Goal: Task Accomplishment & Management: Use online tool/utility

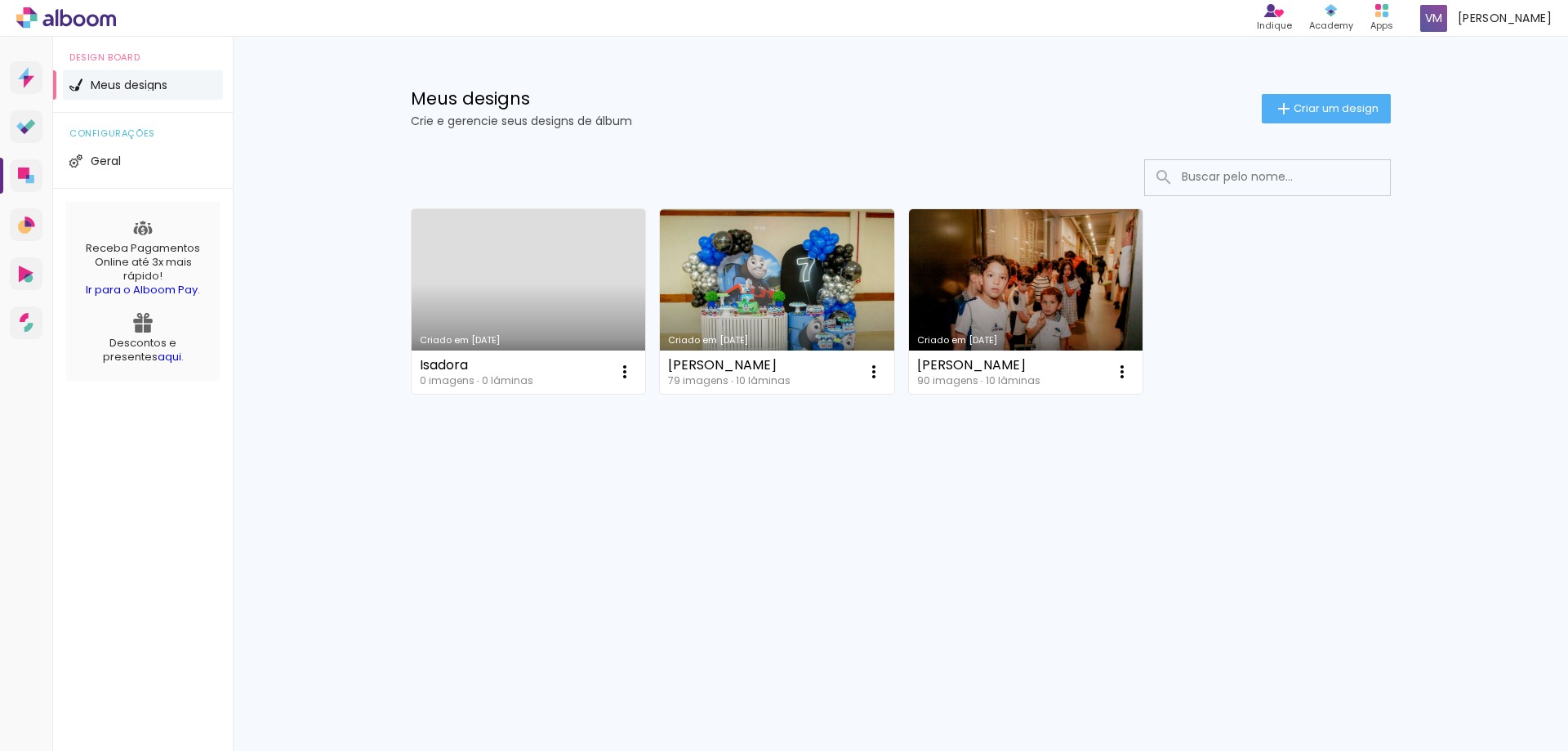
click at [556, 291] on link "Criado em [DATE]" at bounding box center [529, 301] width 235 height 184
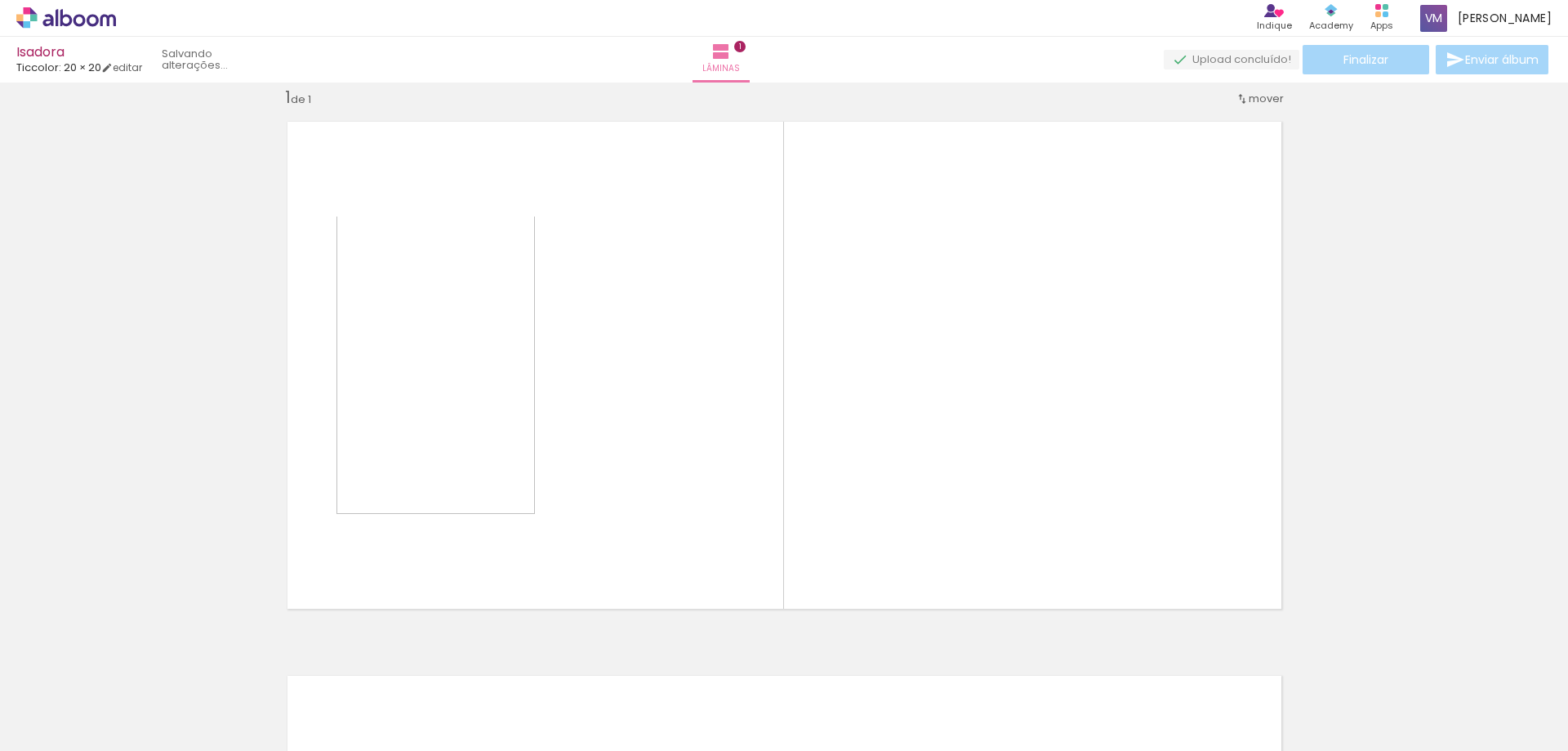
scroll to position [21, 0]
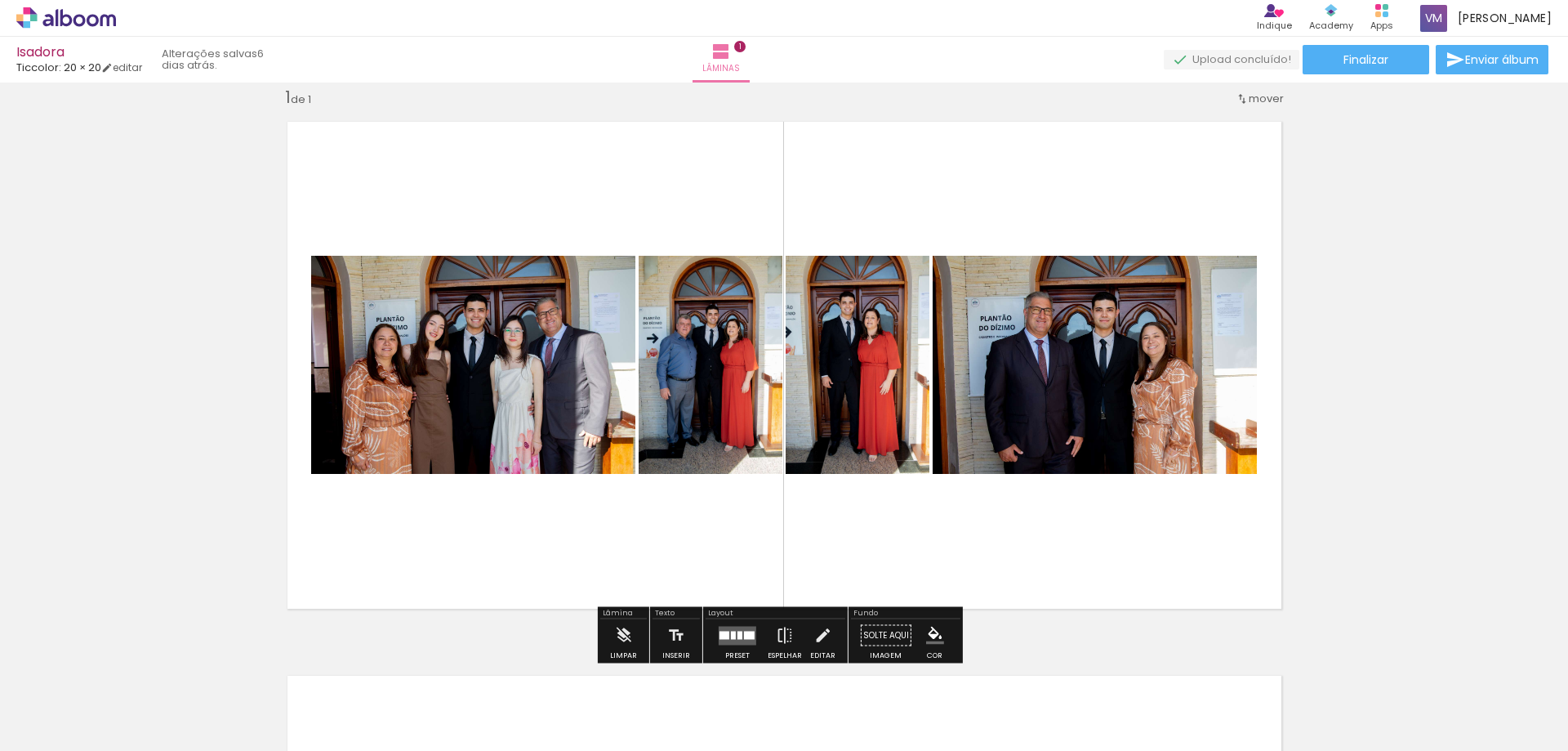
click at [0, 0] on div "Confirmar Cancelar" at bounding box center [0, 0] width 0 height 0
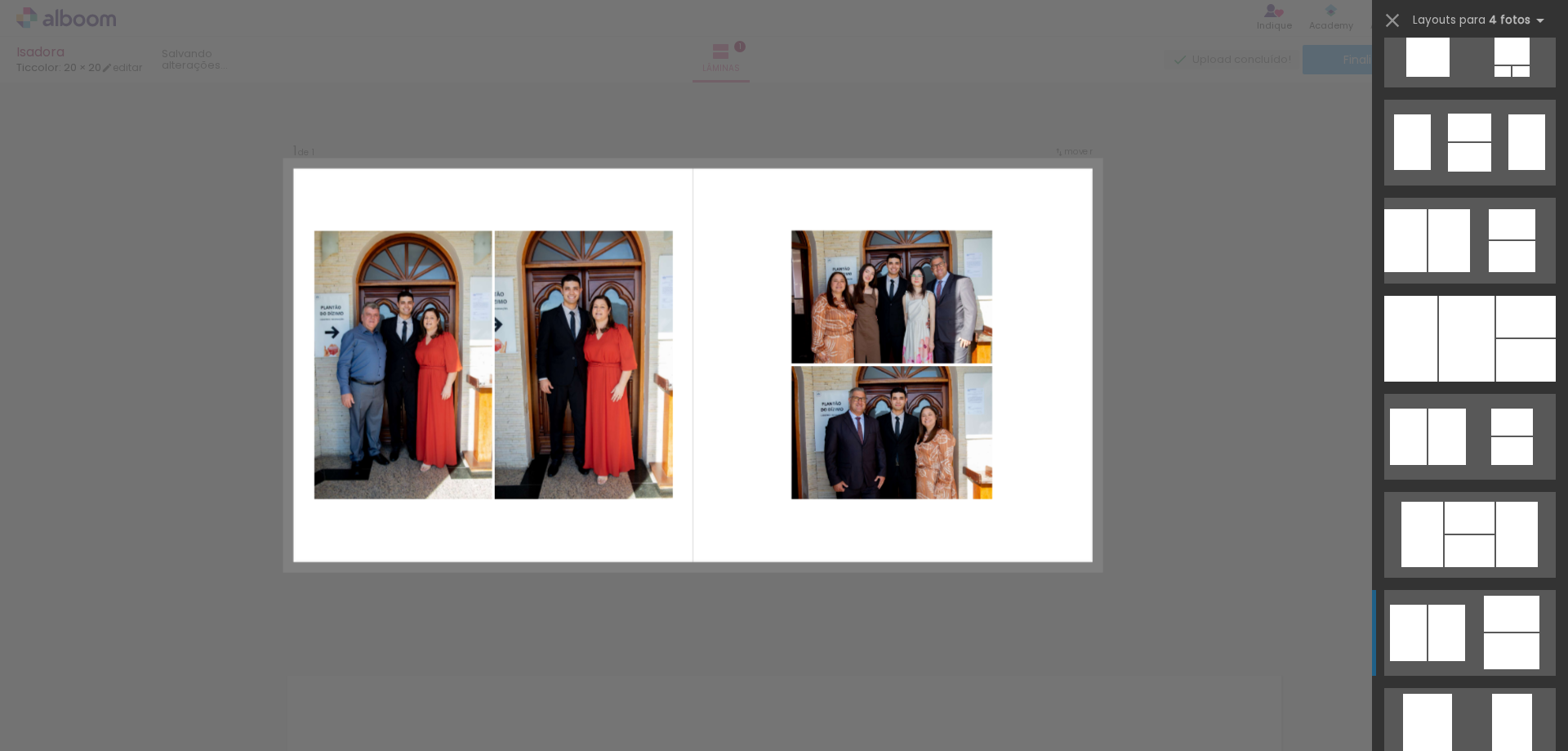
scroll to position [1242, 0]
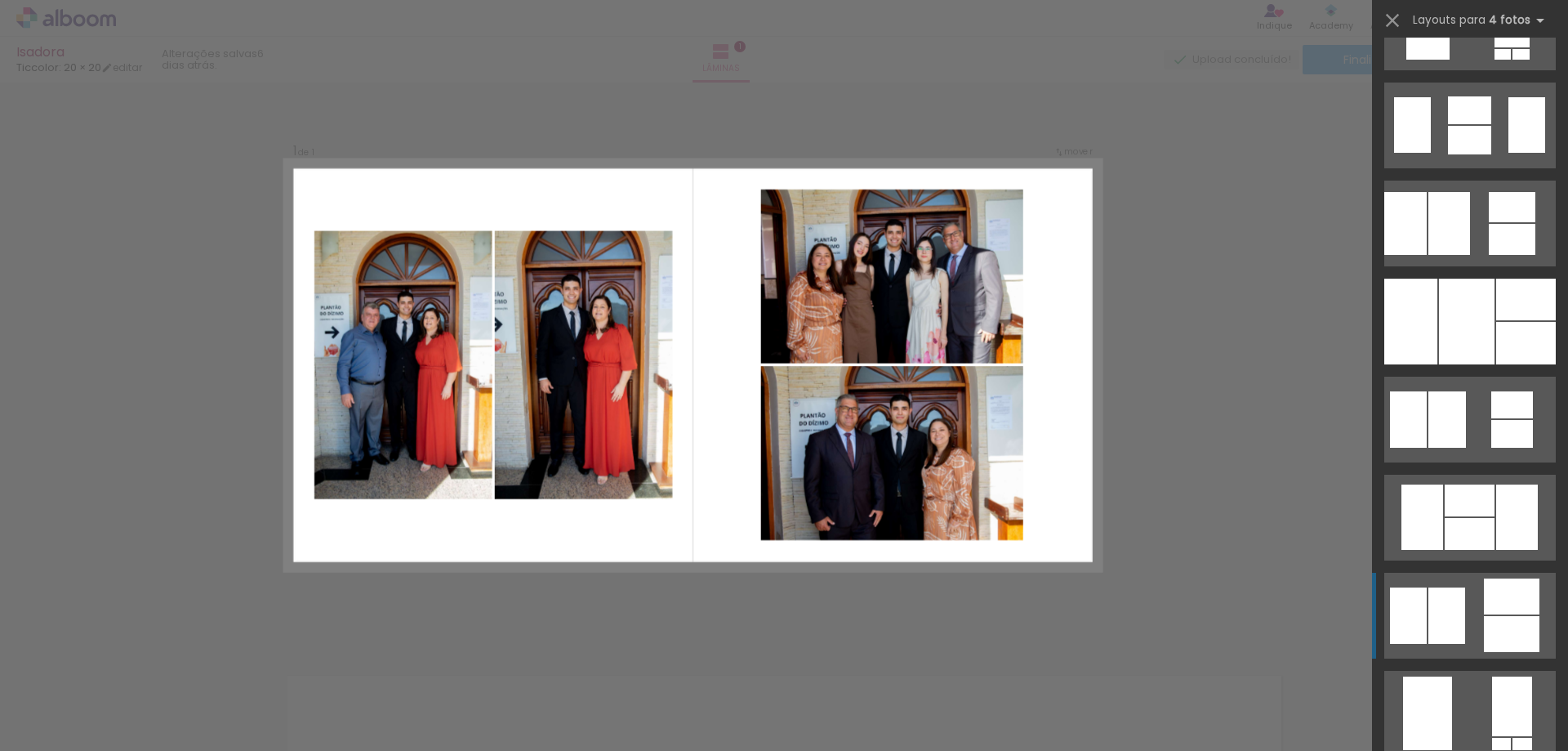
click at [1432, 617] on div at bounding box center [1447, 615] width 36 height 56
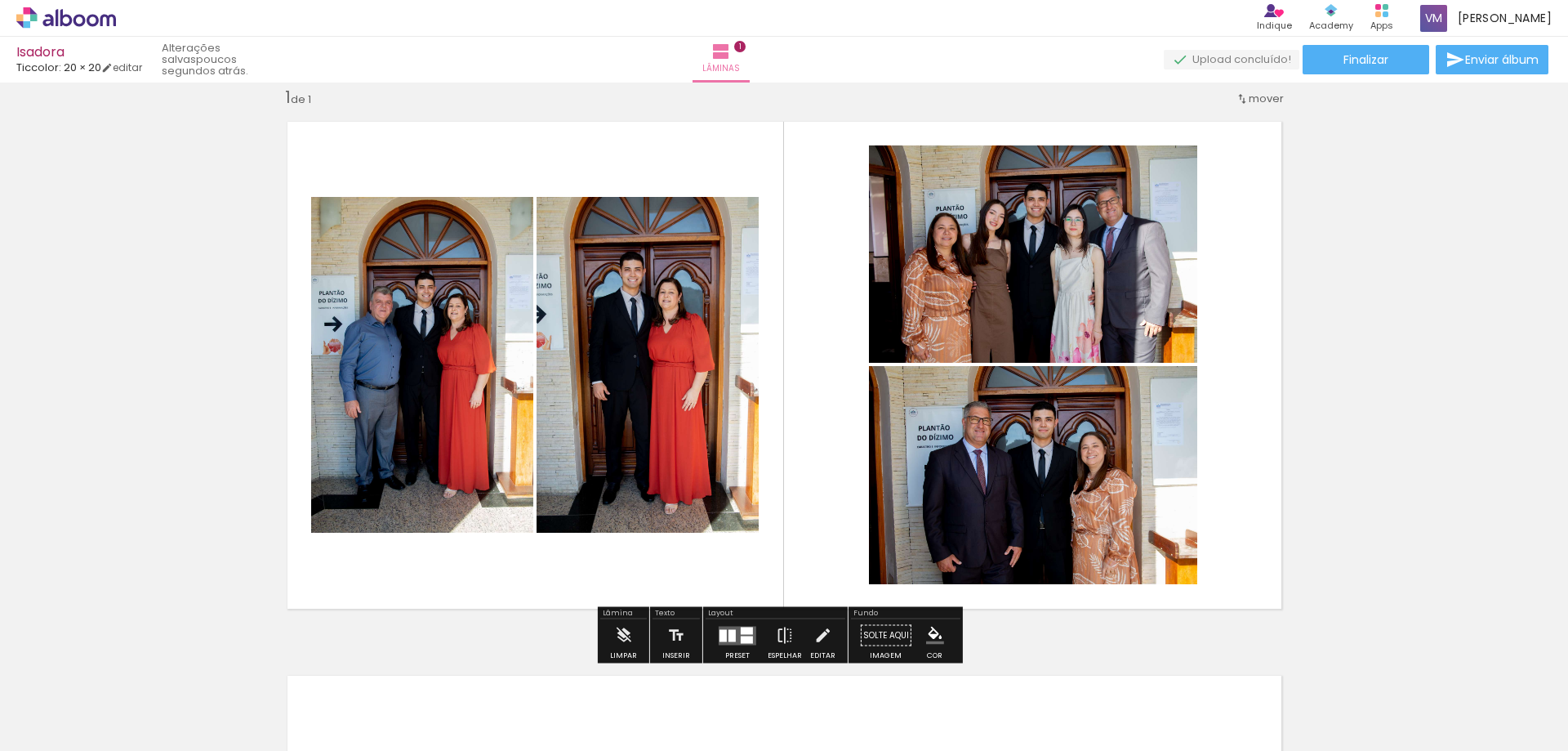
click at [0, 0] on div "Confirmar Cancelar" at bounding box center [0, 0] width 0 height 0
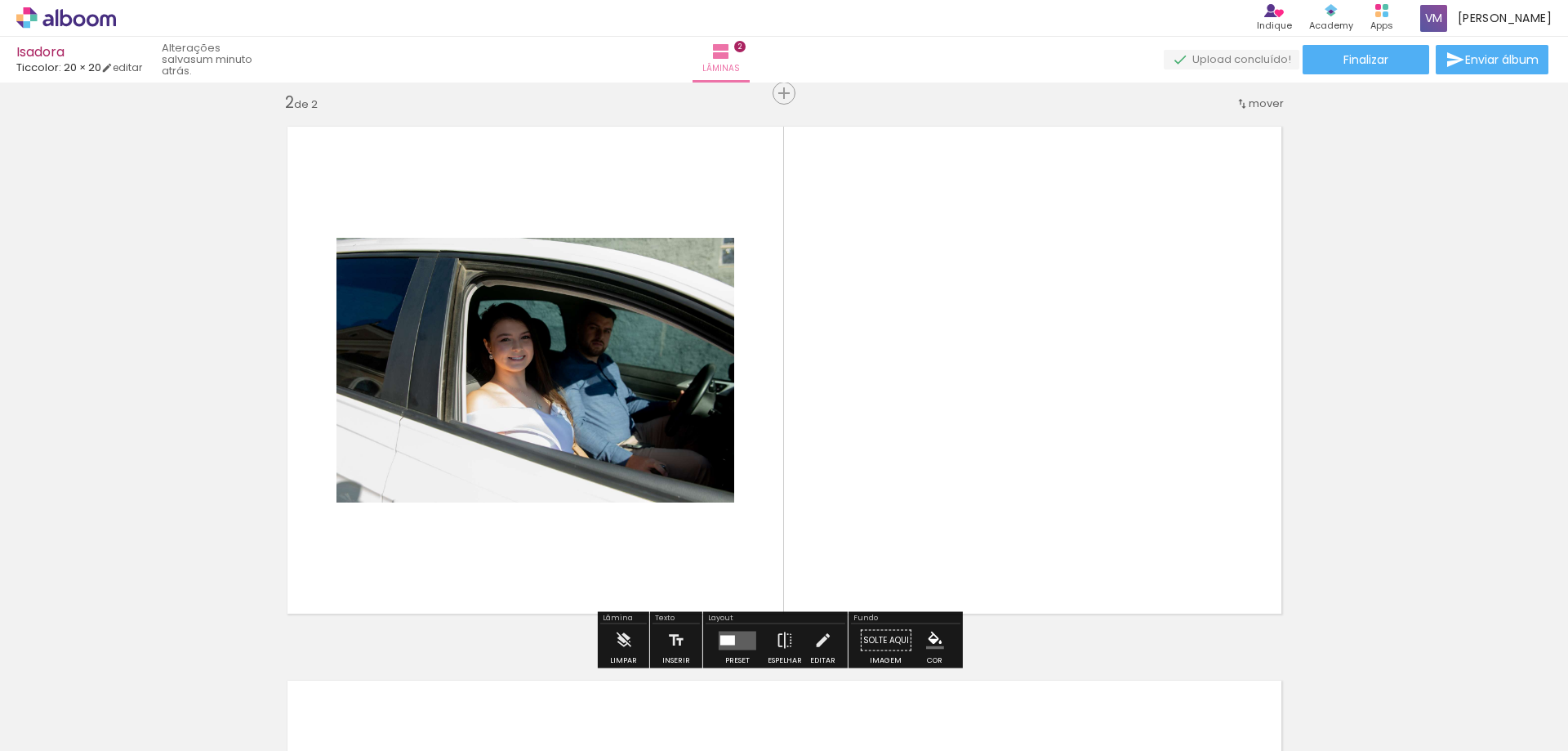
scroll to position [575, 0]
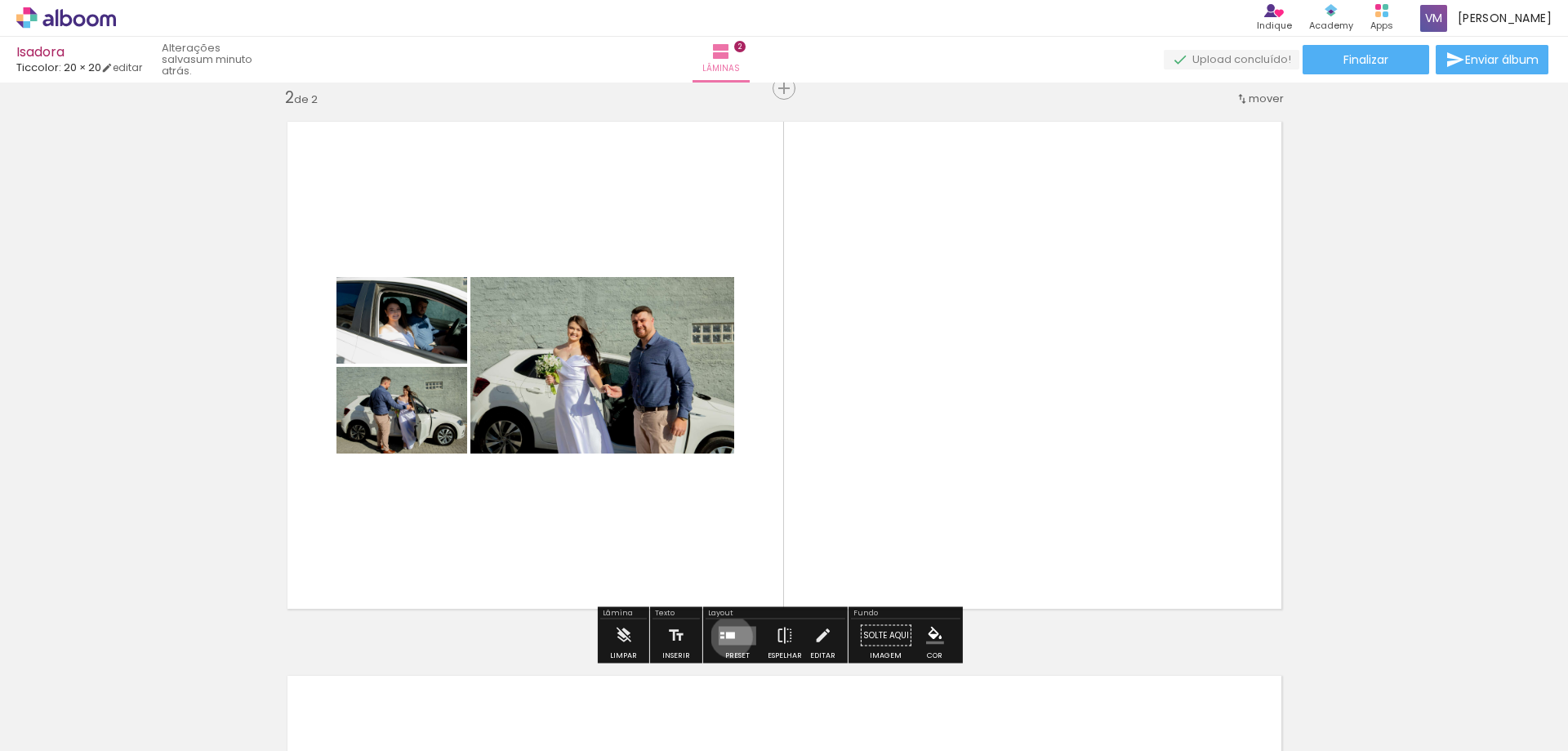
click at [0, 0] on div "Confirmar Cancelar" at bounding box center [0, 0] width 0 height 0
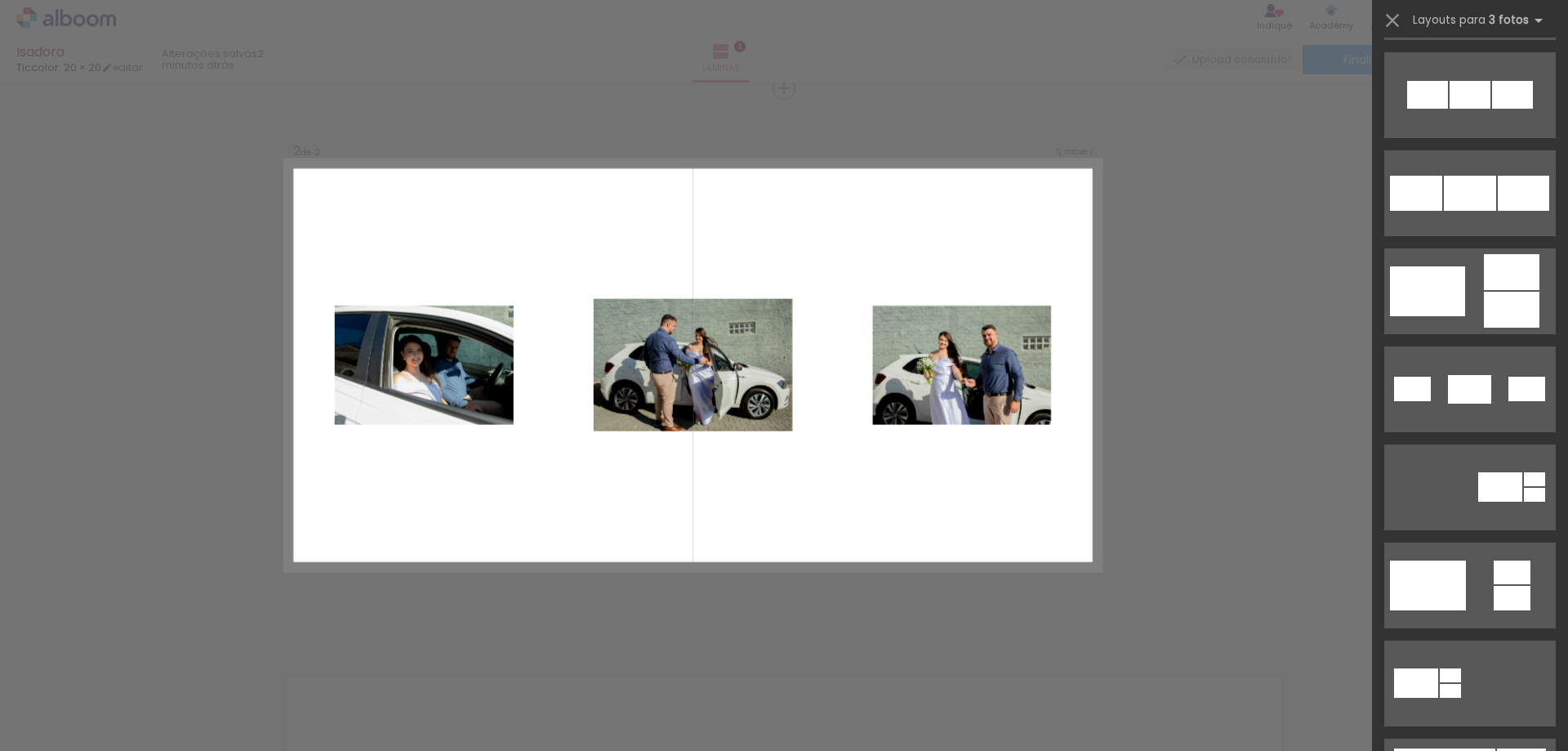
scroll to position [203, 0]
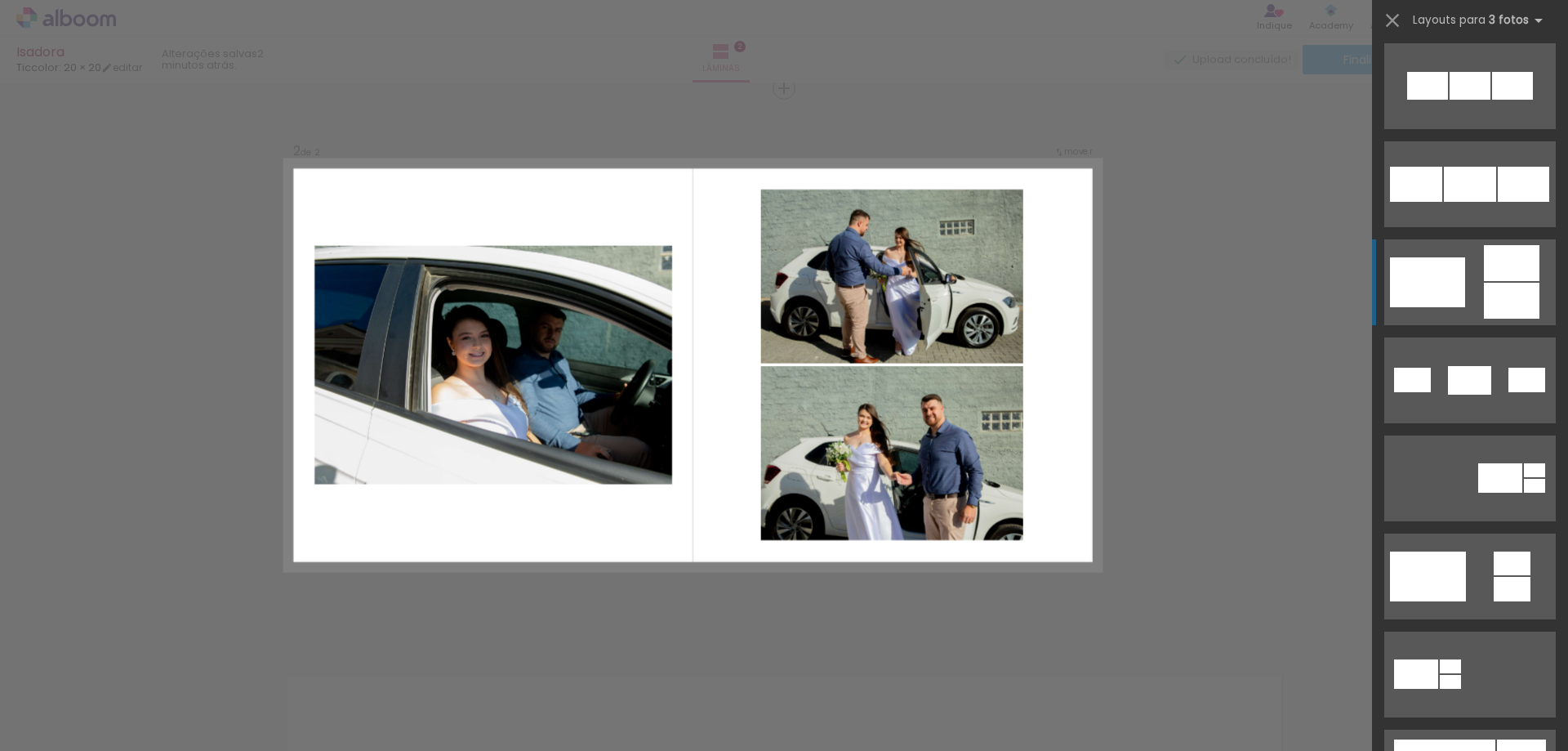
click at [1432, 285] on div at bounding box center [1428, 282] width 75 height 50
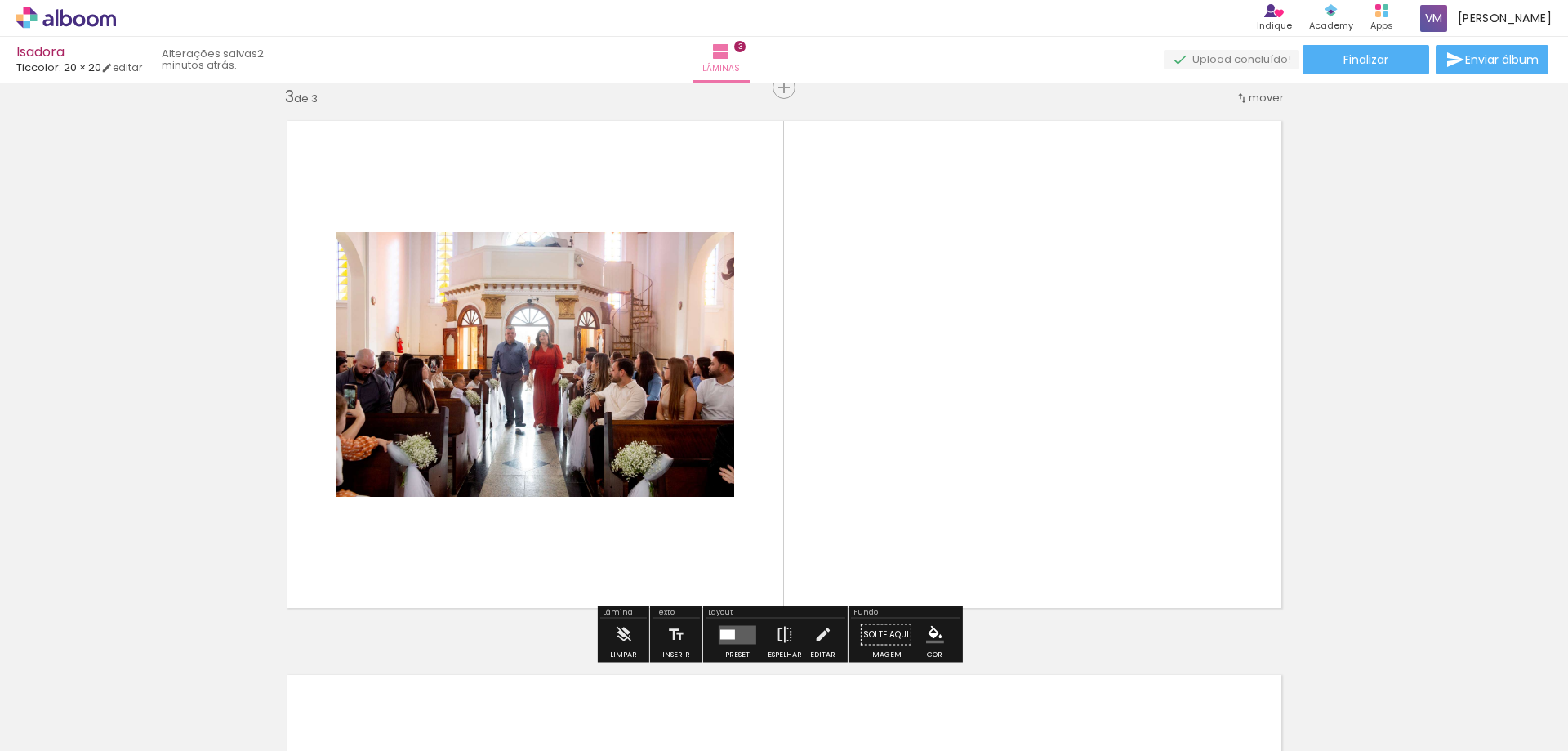
scroll to position [1129, 0]
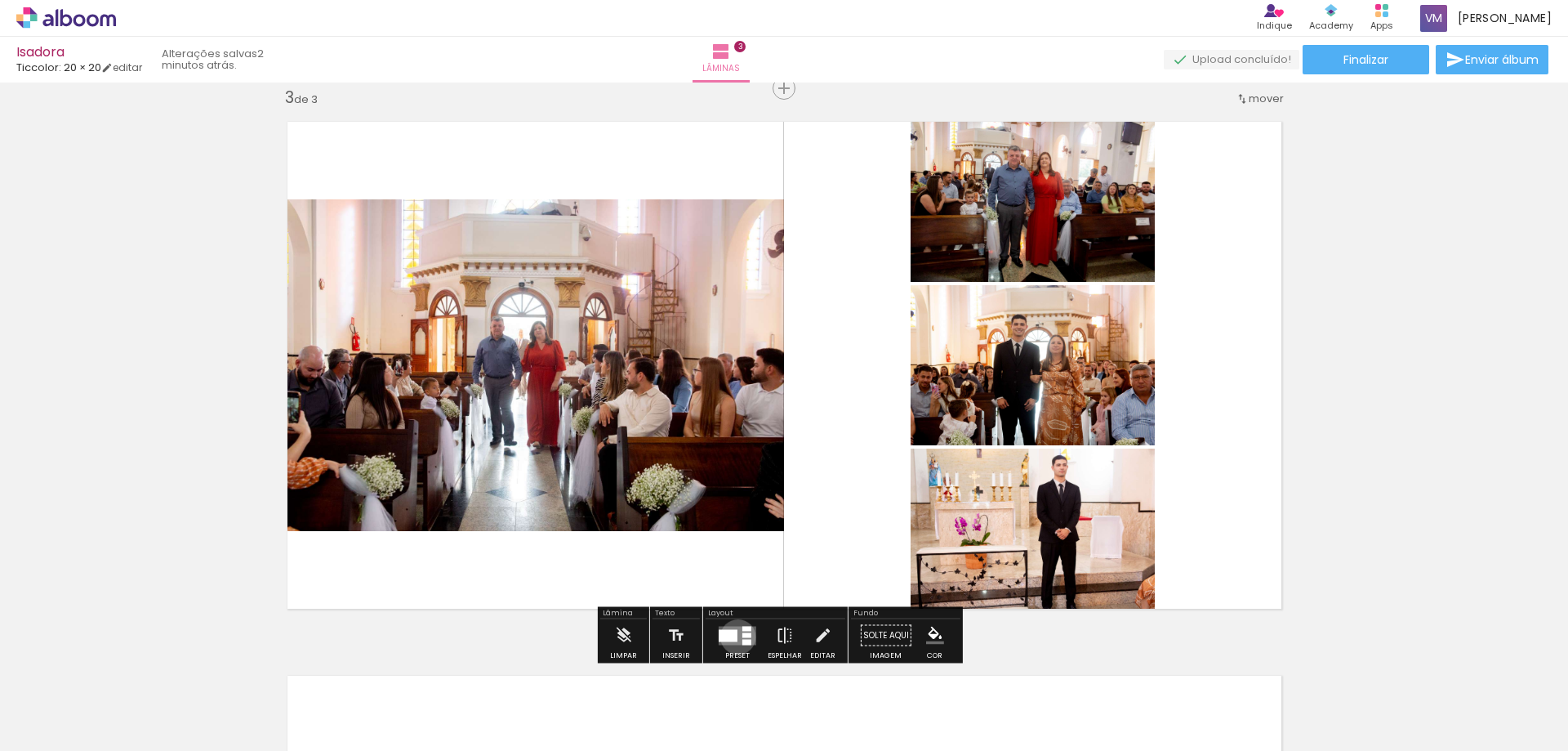
click at [0, 0] on div "Confirmar Cancelar" at bounding box center [0, 0] width 0 height 0
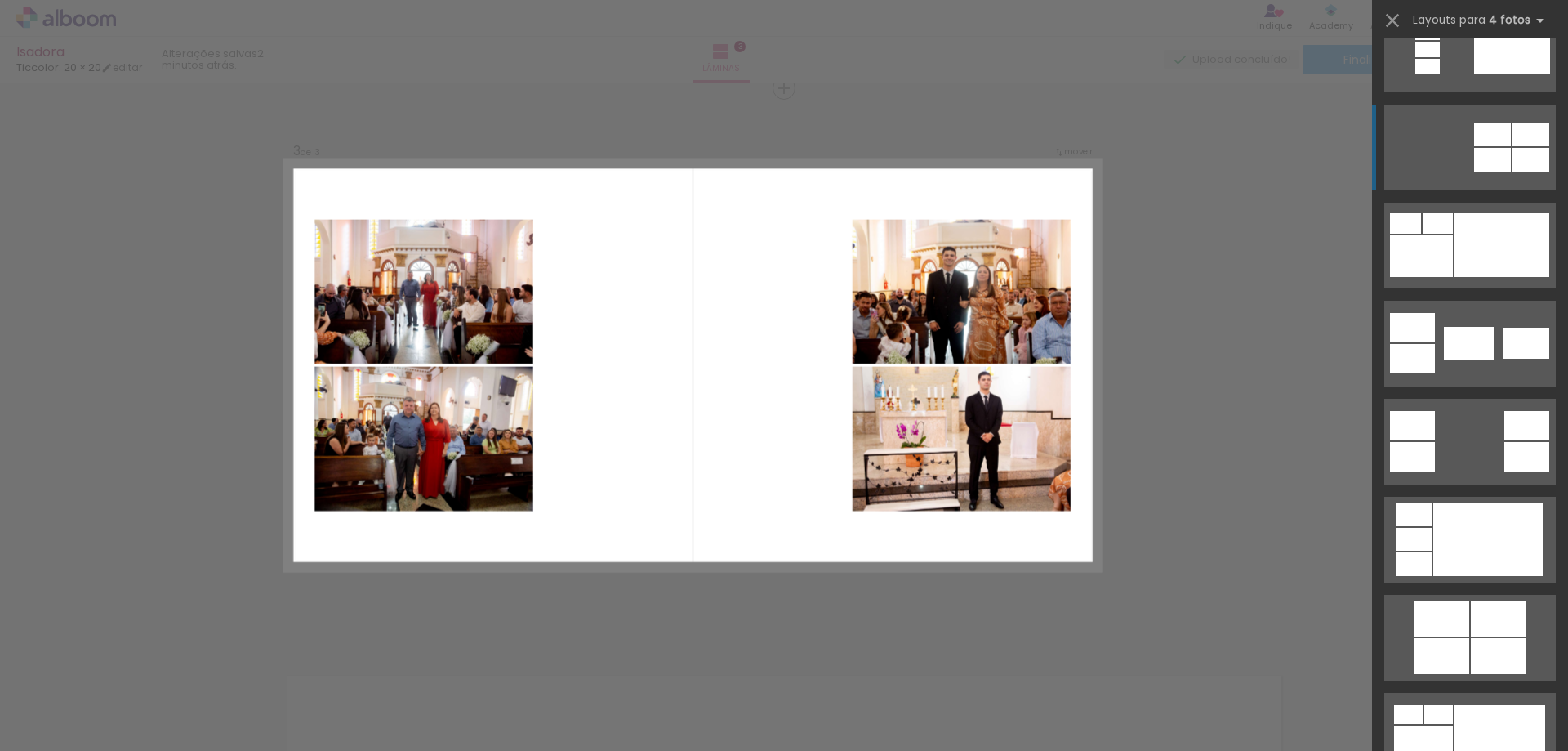
scroll to position [372, 0]
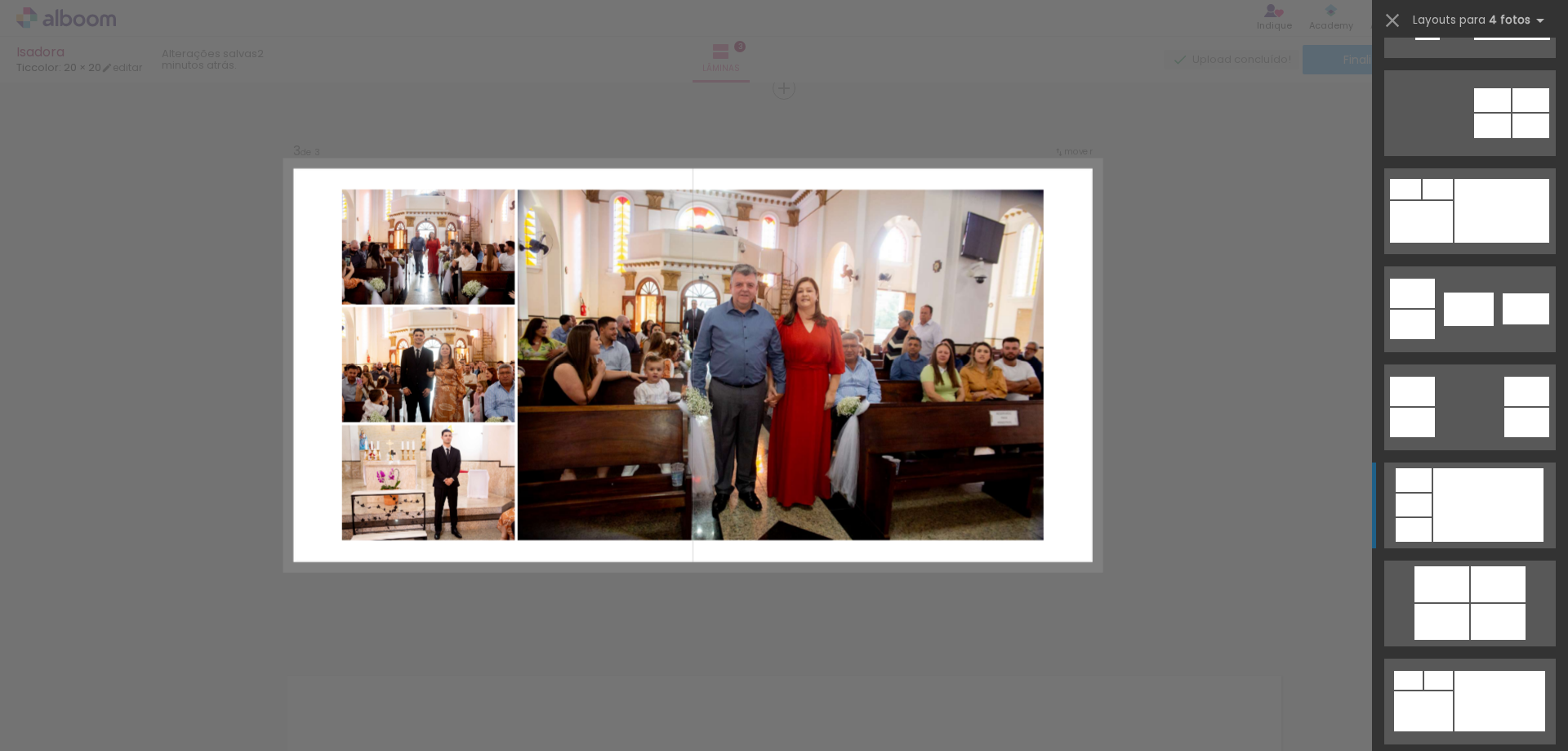
click at [1453, 518] on div at bounding box center [1488, 504] width 110 height 74
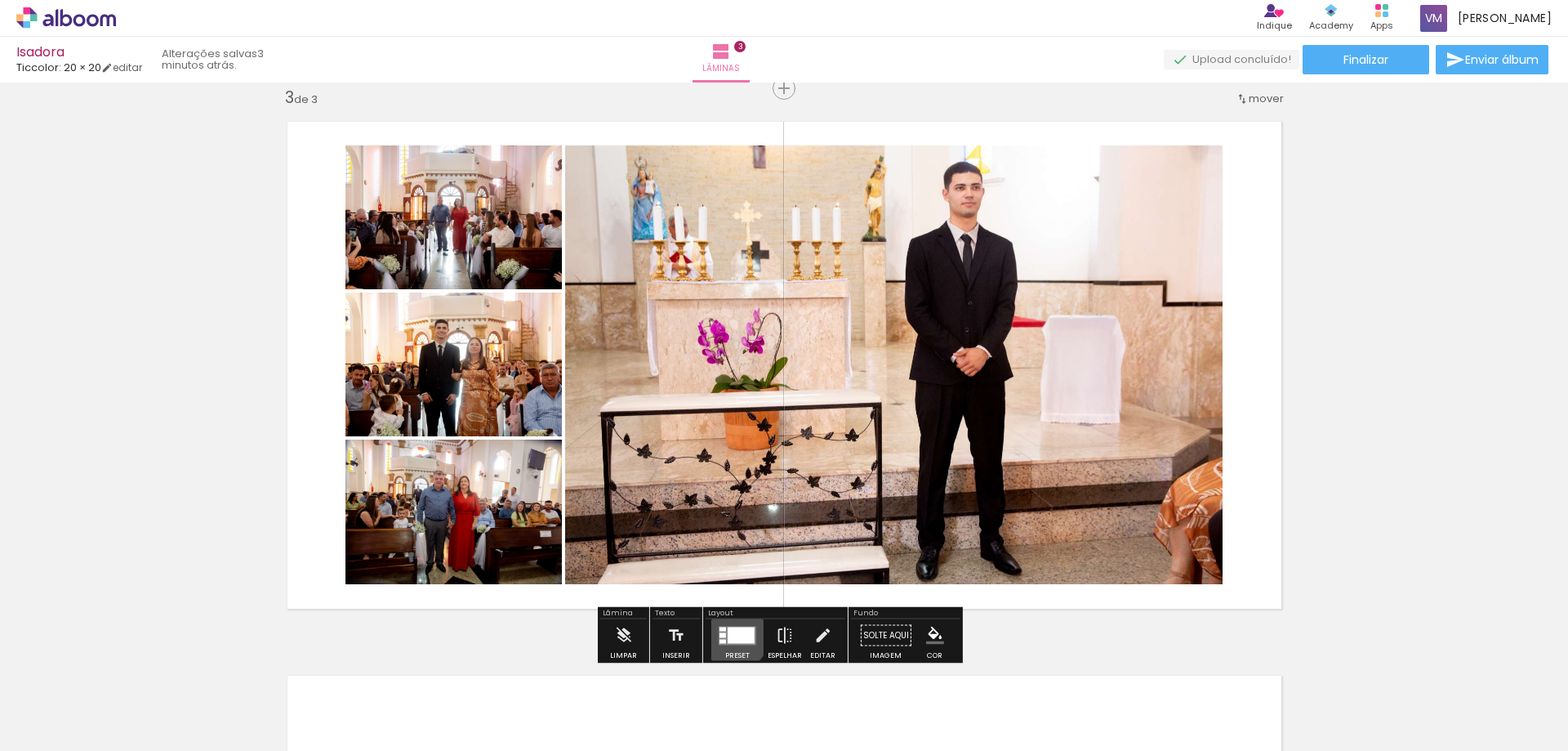
click at [0, 0] on div "Confirmar Cancelar" at bounding box center [0, 0] width 0 height 0
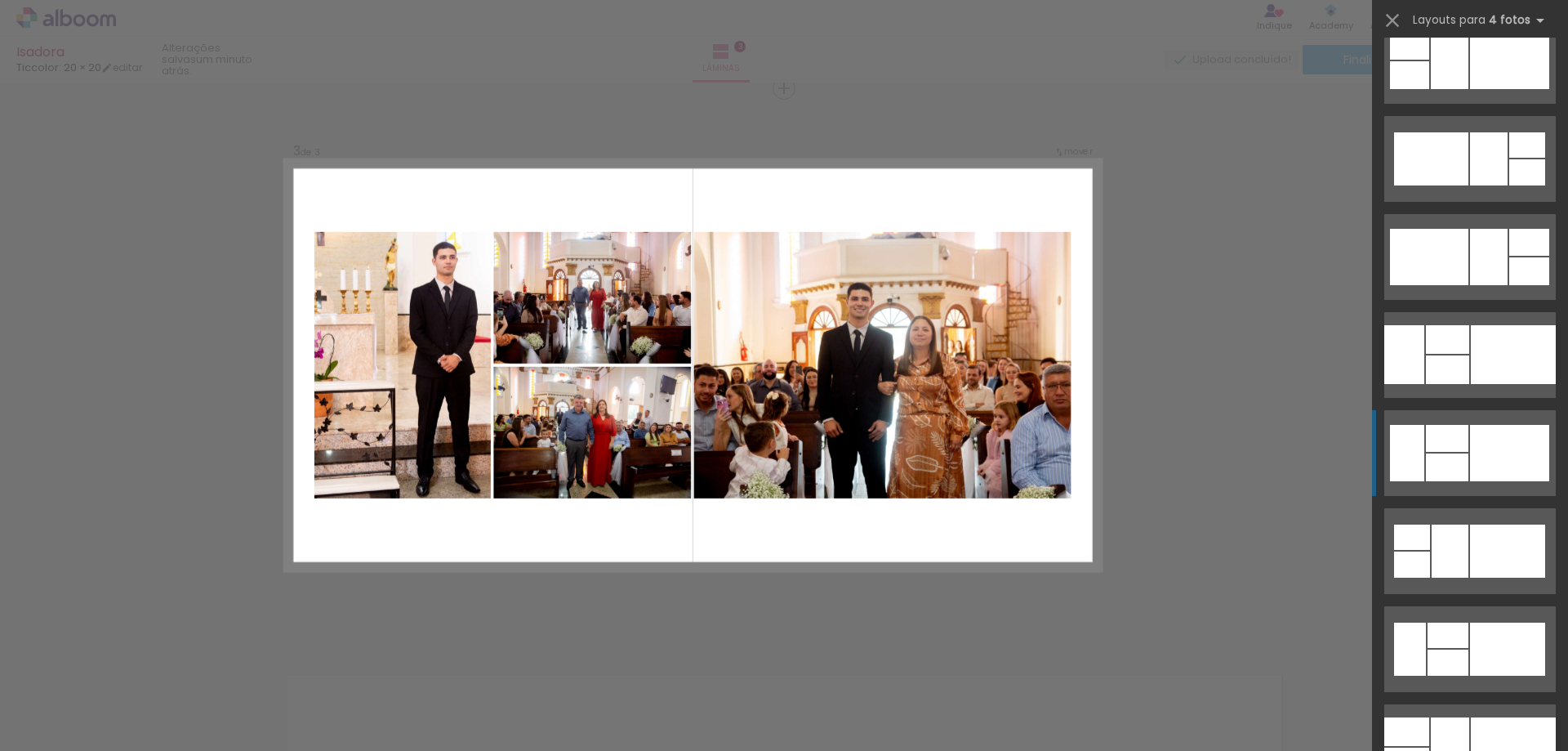
scroll to position [12882, 0]
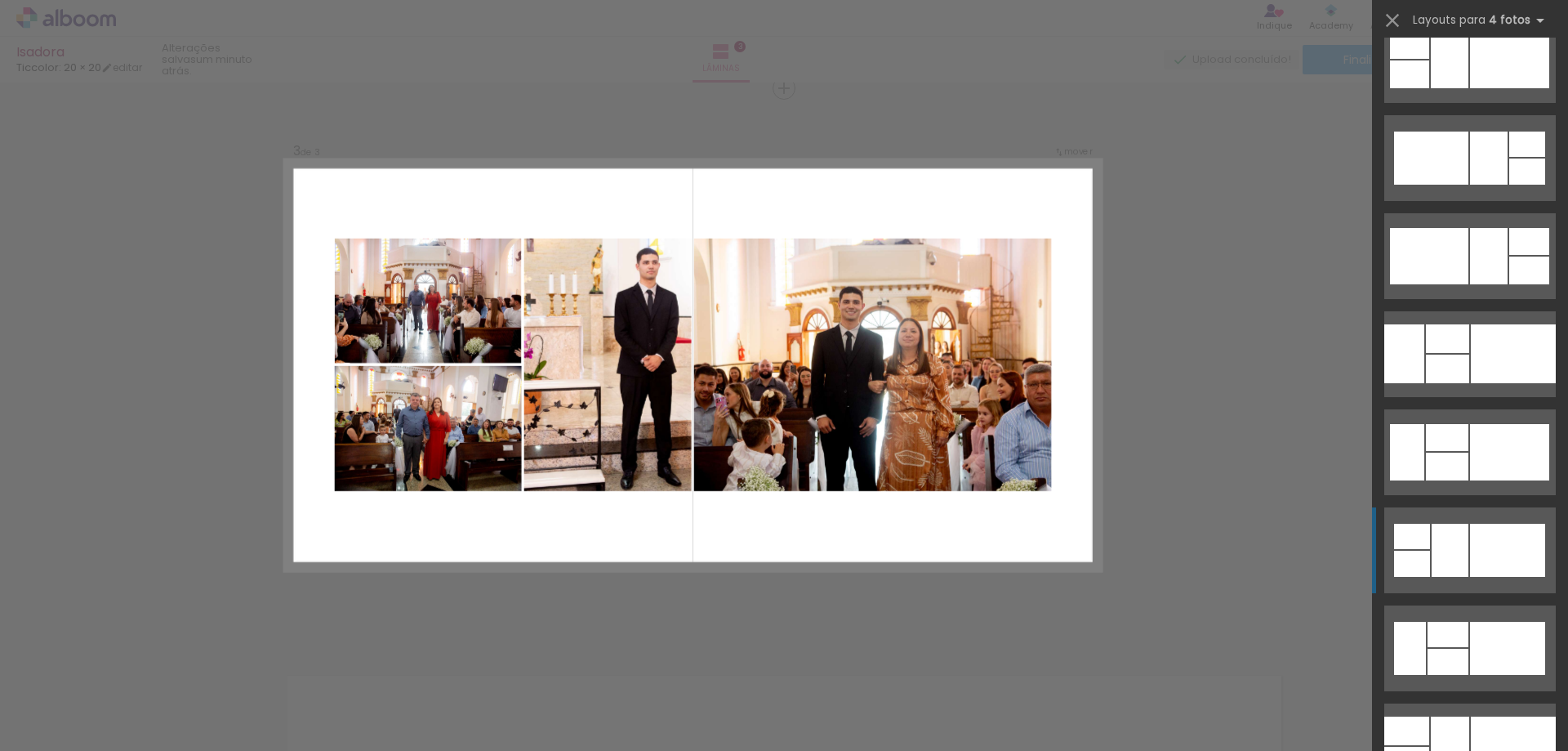
click at [1462, 566] on div at bounding box center [1451, 550] width 36 height 54
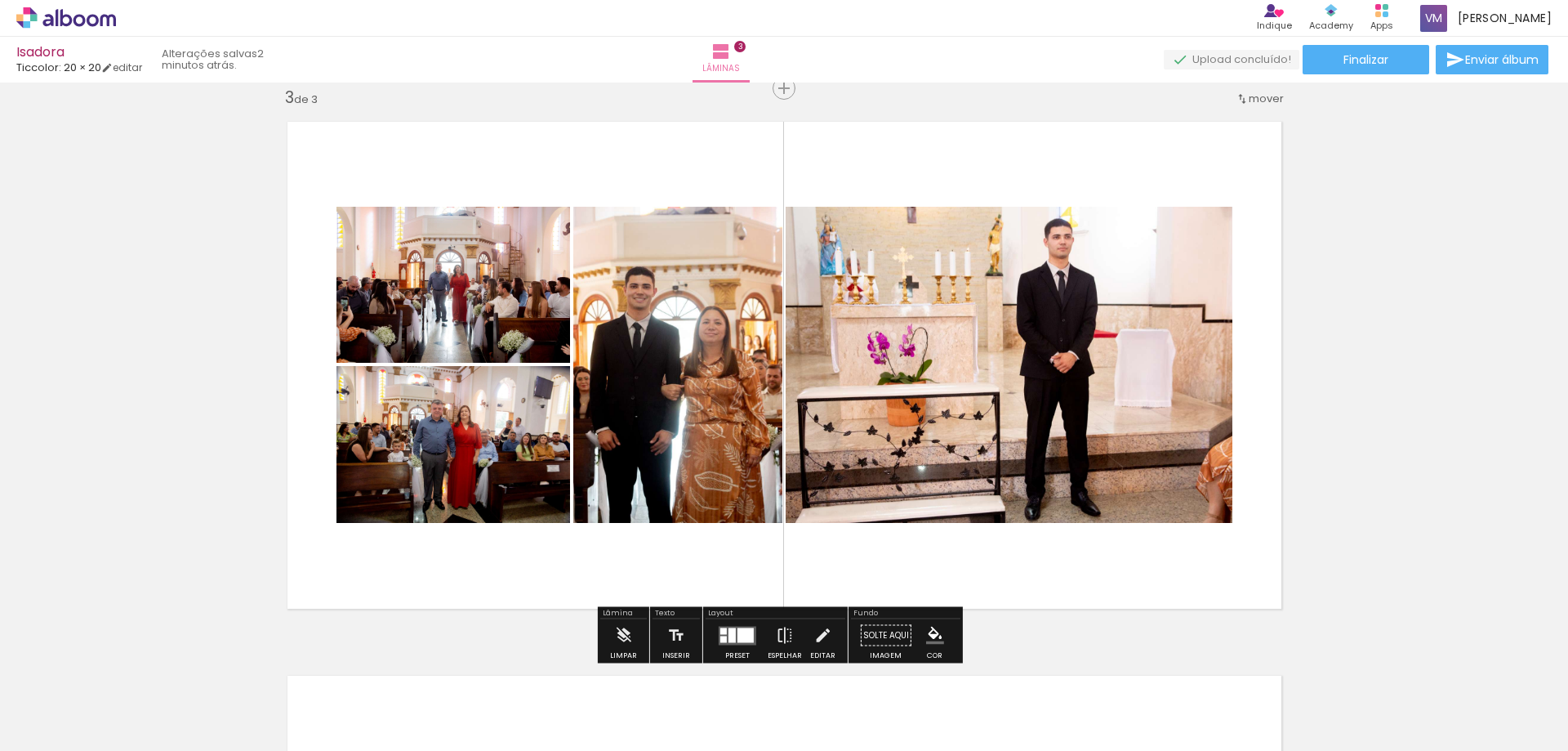
click at [1422, 488] on div "Inserir lâmina 1 de 3 Inserir lâmina 2 de 3 Inserir lâmina 3 de 3" at bounding box center [784, 67] width 1568 height 2218
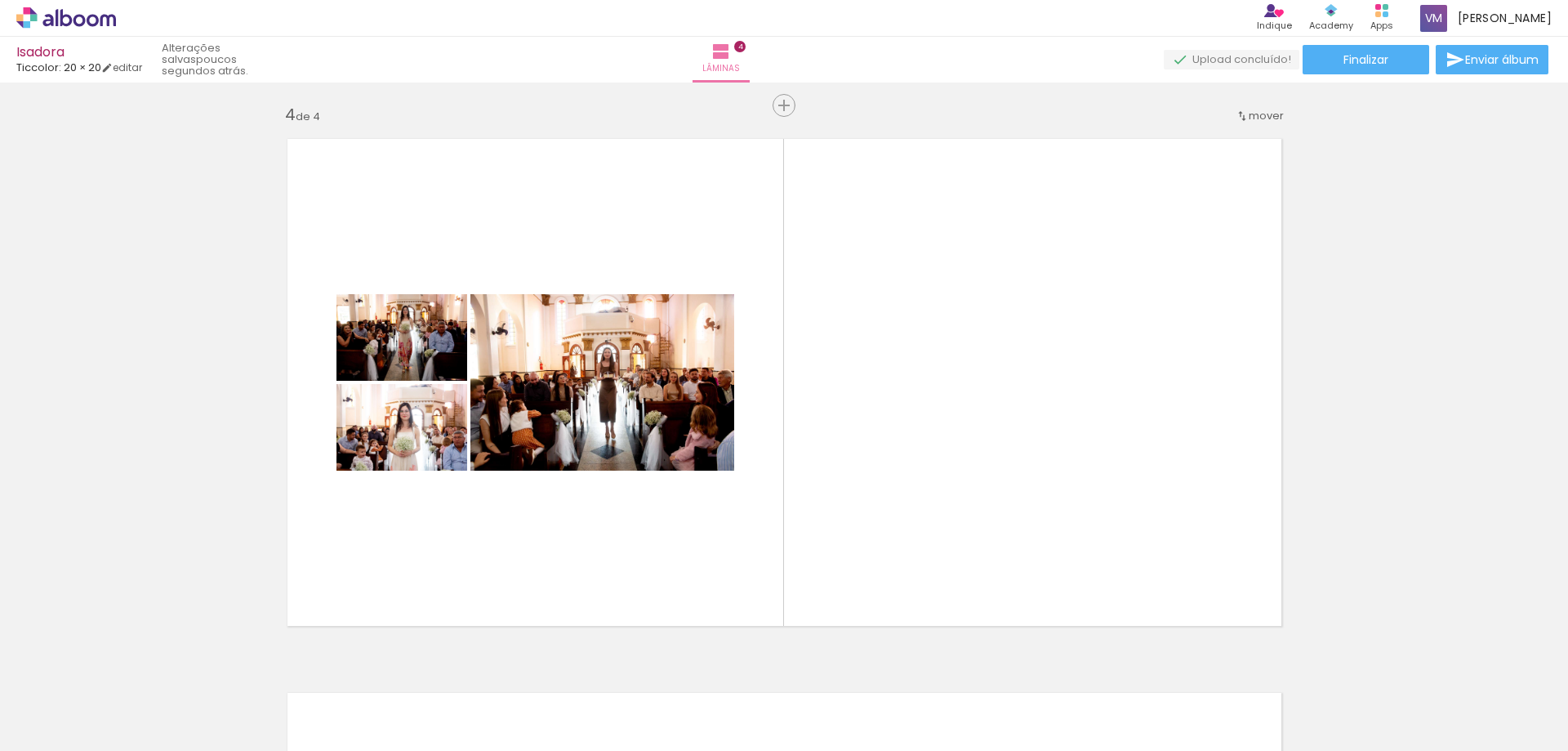
scroll to position [1667, 0]
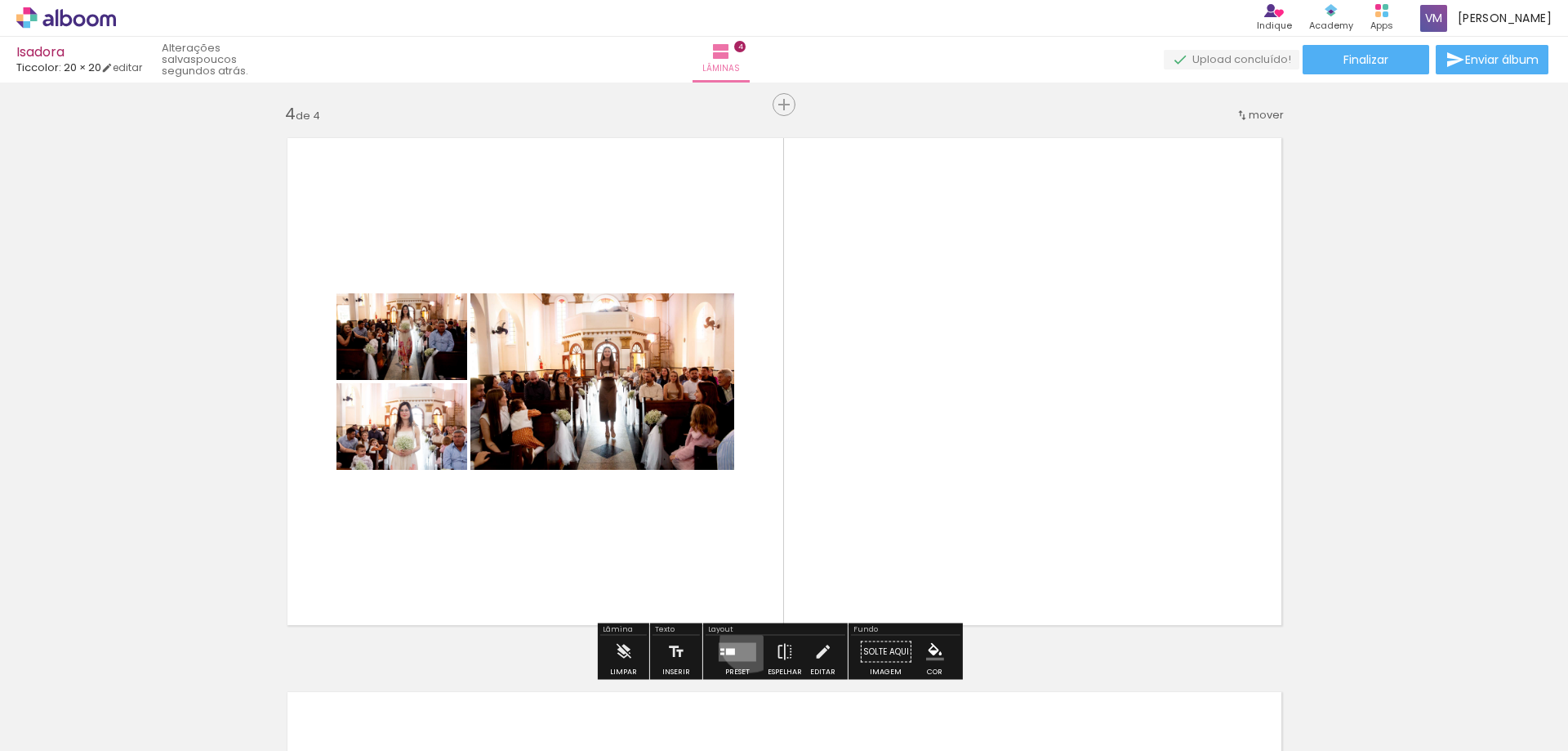
click at [0, 0] on div "Confirmar Cancelar" at bounding box center [0, 0] width 0 height 0
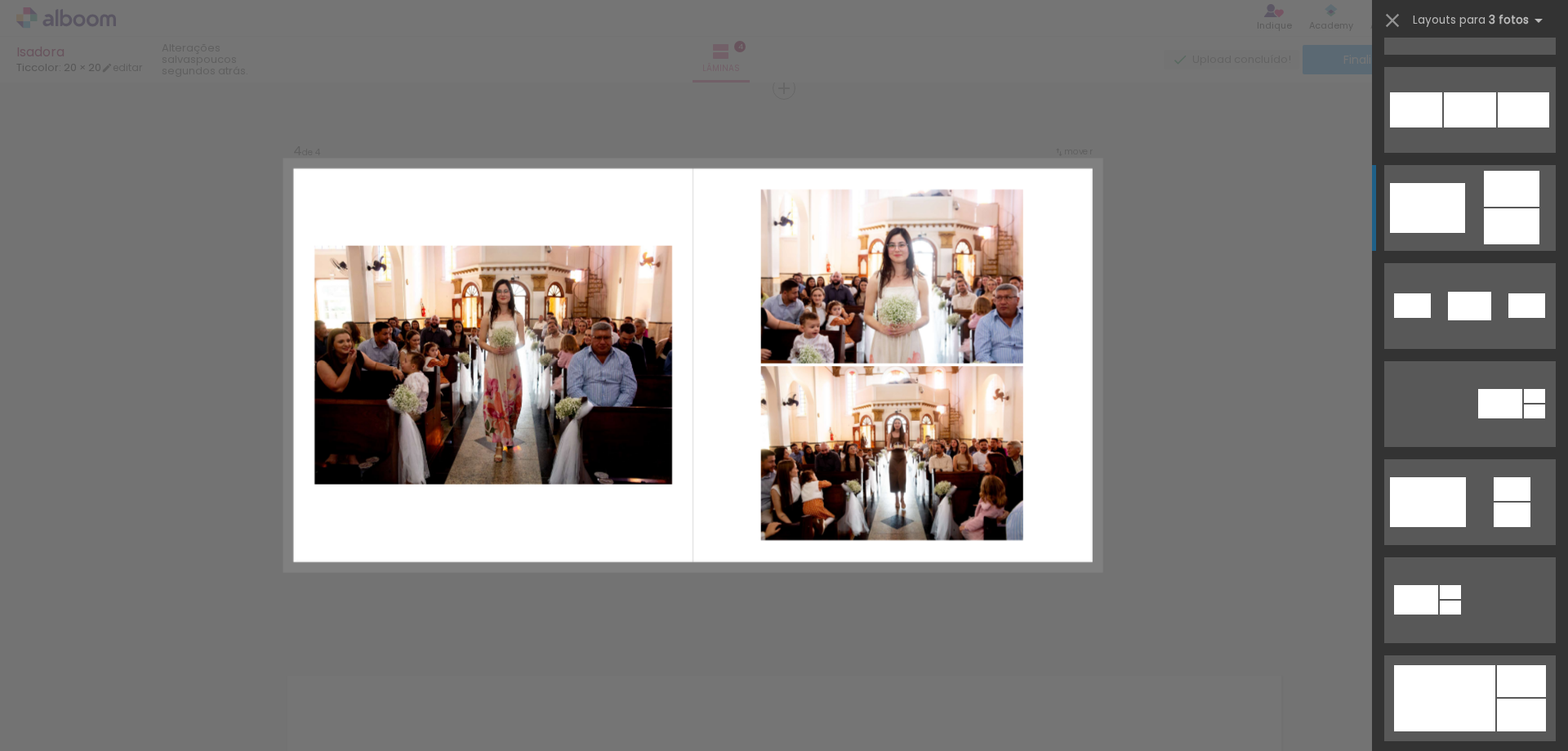
scroll to position [48, 0]
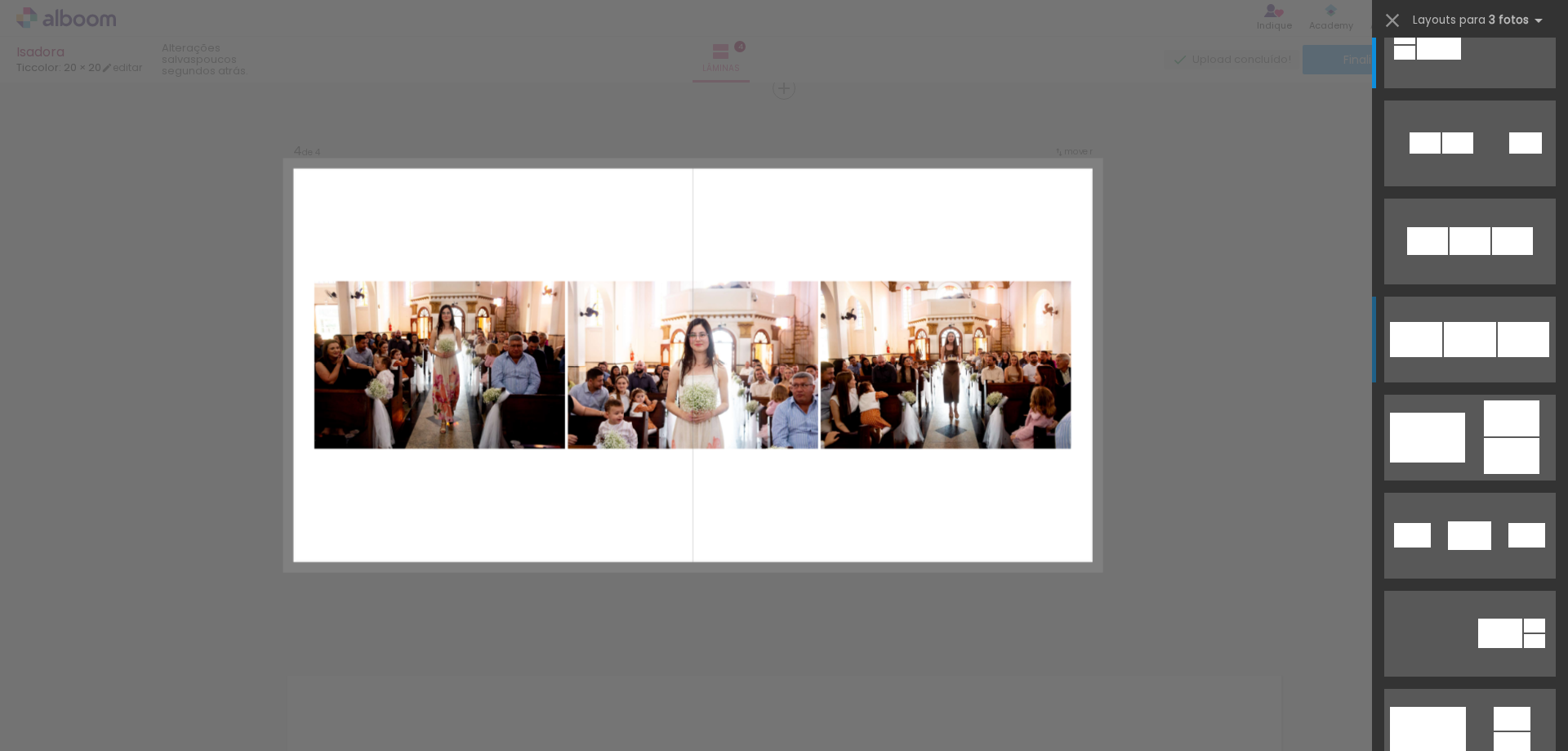
click at [1455, 346] on div at bounding box center [1470, 339] width 53 height 35
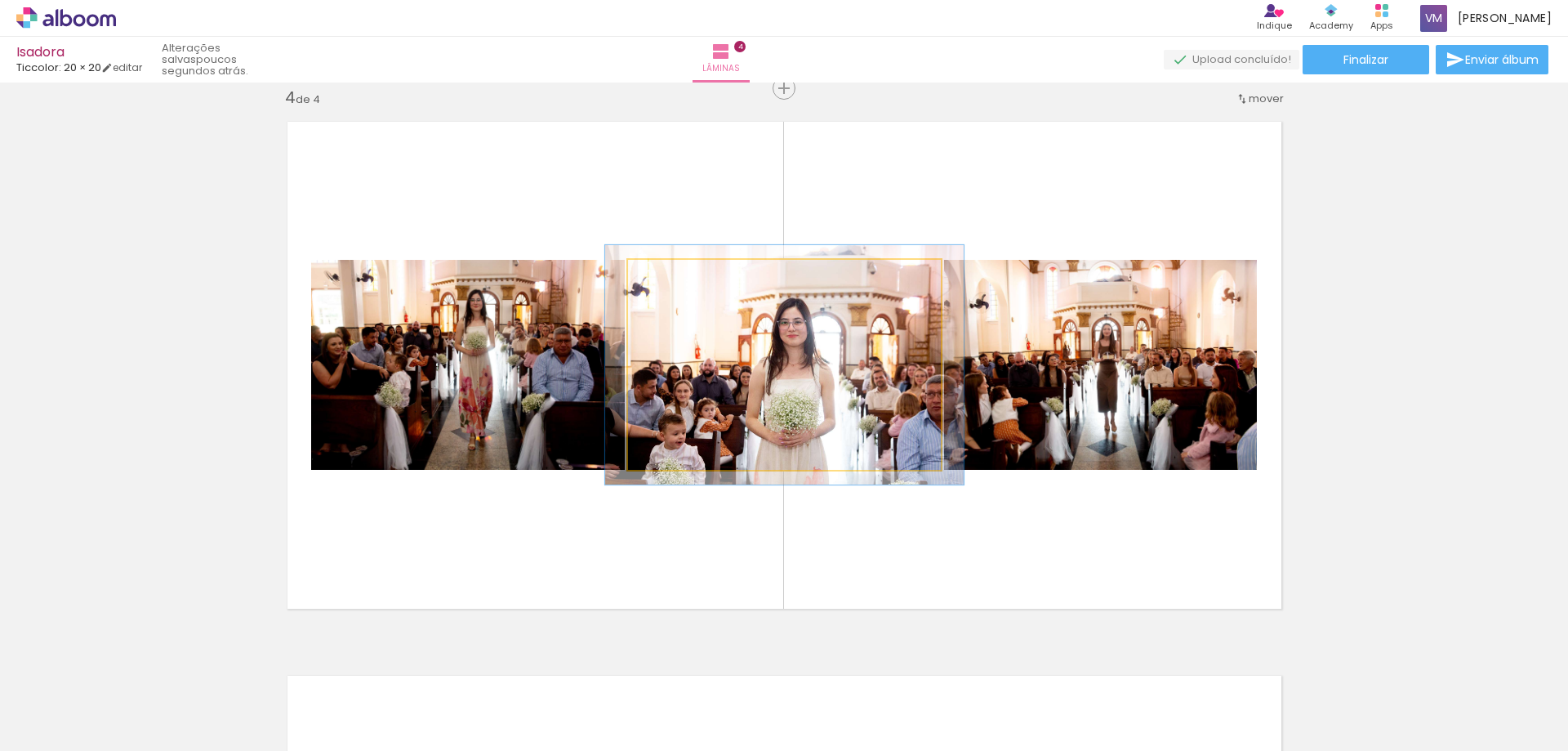
type paper-slider "113"
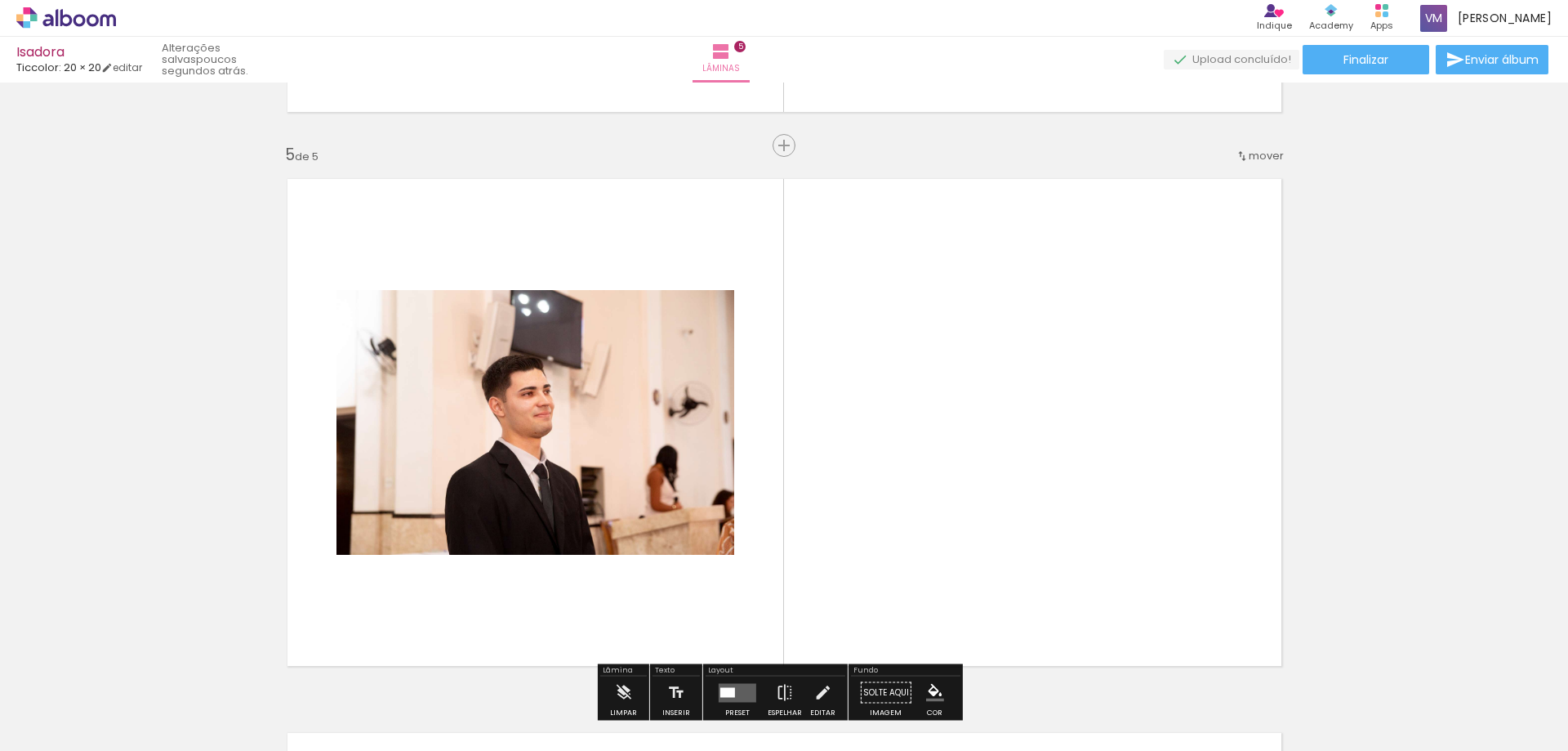
scroll to position [2238, 0]
